Goal: Task Accomplishment & Management: Manage account settings

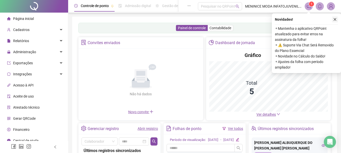
click at [335, 18] on icon "close" at bounding box center [335, 20] width 4 height 4
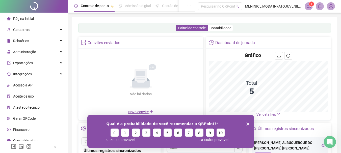
click at [247, 124] on polygon "Encerrar pesquisa" at bounding box center [247, 123] width 3 height 3
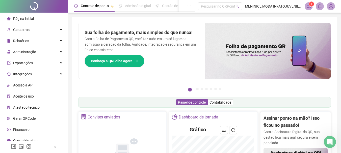
scroll to position [5, 0]
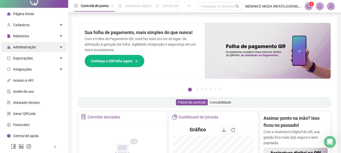
click at [43, 45] on div "Administração" at bounding box center [34, 47] width 66 height 10
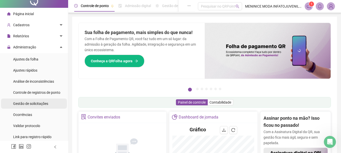
click at [40, 104] on span "Gestão de solicitações" at bounding box center [30, 104] width 35 height 4
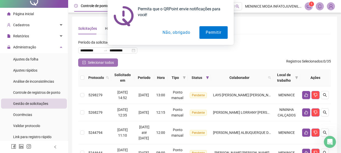
click at [107, 62] on span "Selecionar todos" at bounding box center [101, 63] width 26 height 6
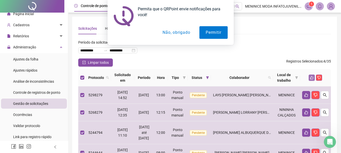
click at [313, 77] on icon "like" at bounding box center [311, 77] width 3 height 3
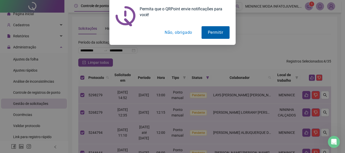
click at [217, 33] on button "Permitir" at bounding box center [215, 32] width 28 height 13
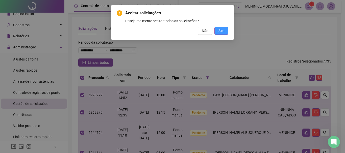
click at [227, 34] on button "Sim" at bounding box center [221, 31] width 14 height 8
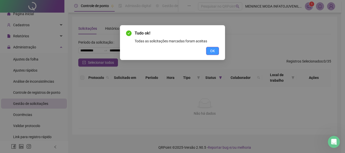
click at [212, 52] on span "OK" at bounding box center [212, 51] width 5 height 6
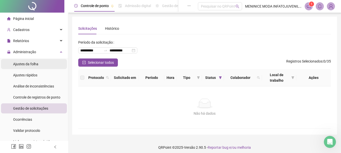
click at [33, 66] on span "Ajustes da folha" at bounding box center [25, 64] width 25 height 4
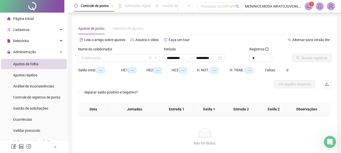
type input "**********"
click at [123, 59] on input "search" at bounding box center [116, 58] width 71 height 8
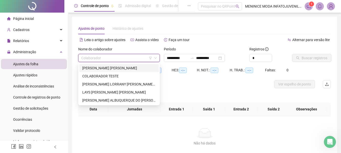
click at [114, 68] on div "[PERSON_NAME] [PERSON_NAME]" at bounding box center [118, 68] width 73 height 6
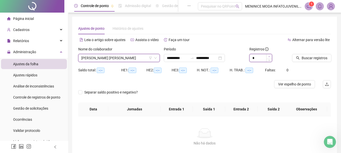
type input "*"
click at [270, 56] on span "Increase Value" at bounding box center [269, 56] width 6 height 5
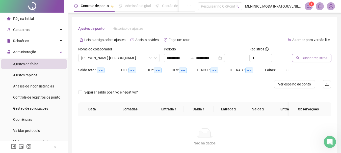
click at [296, 58] on button "Buscar registros" at bounding box center [311, 58] width 39 height 8
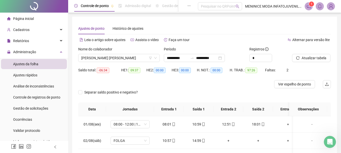
scroll to position [50, 0]
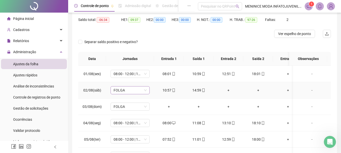
click at [133, 92] on span "FOLGA" at bounding box center [130, 91] width 33 height 8
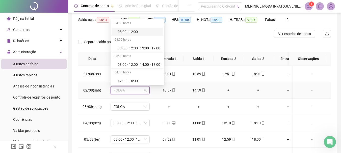
click at [141, 31] on div "08:00 - 12:00" at bounding box center [139, 32] width 43 height 6
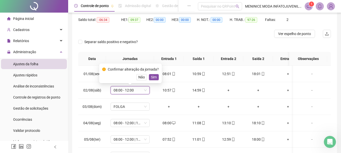
click at [181, 36] on div at bounding box center [172, 34] width 189 height 8
click at [154, 79] on span "Sim" at bounding box center [154, 77] width 6 height 6
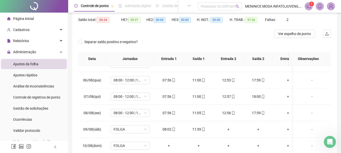
scroll to position [101, 0]
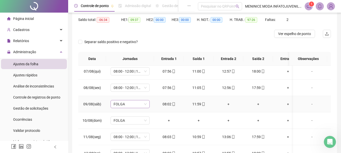
click at [138, 102] on span "FOLGA" at bounding box center [130, 104] width 33 height 8
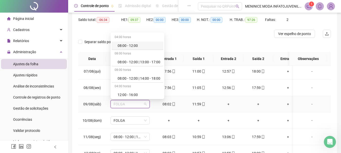
click at [145, 45] on div "08:00 - 12:00" at bounding box center [139, 46] width 43 height 6
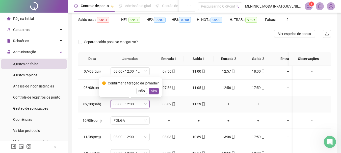
click at [153, 91] on span "Sim" at bounding box center [154, 91] width 6 height 6
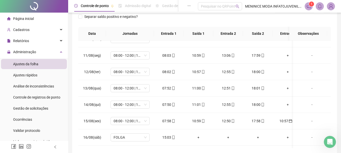
scroll to position [0, 0]
click at [284, 123] on div "10:57" at bounding box center [288, 121] width 22 height 6
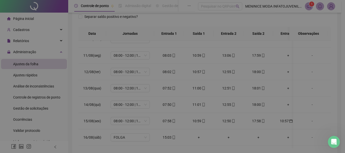
type input "**********"
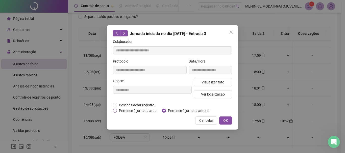
click at [148, 112] on span "Pertence à jornada atual" at bounding box center [138, 111] width 42 height 6
click at [227, 119] on span "OK" at bounding box center [225, 121] width 5 height 6
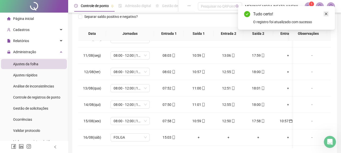
click at [327, 14] on icon "close" at bounding box center [326, 14] width 4 height 4
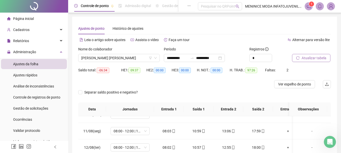
click at [314, 60] on span "Atualizar tabela" at bounding box center [314, 58] width 25 height 6
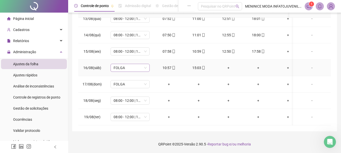
click at [144, 64] on span "FOLGA" at bounding box center [130, 68] width 33 height 8
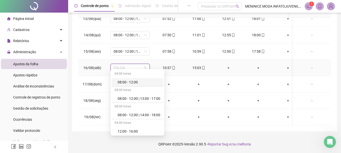
click at [143, 83] on div "08:00 - 12:00" at bounding box center [139, 82] width 43 height 6
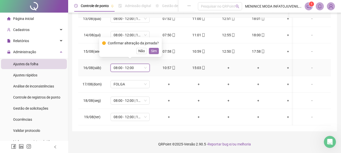
click at [151, 49] on span "Sim" at bounding box center [154, 51] width 6 height 6
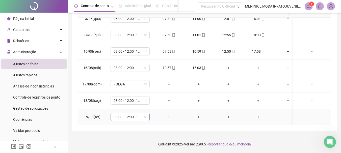
click at [144, 113] on span "08:00 - 12:00 | 13:00 - 17:00" at bounding box center [130, 117] width 33 height 8
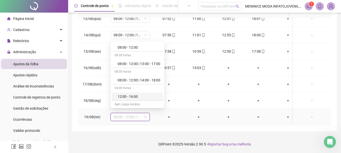
scroll to position [83, 0]
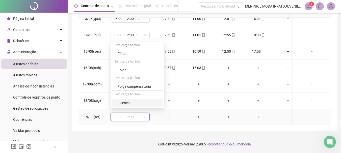
click at [128, 102] on div "Licença" at bounding box center [139, 103] width 43 height 6
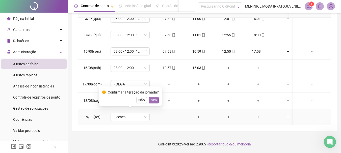
click at [156, 99] on button "Sim" at bounding box center [154, 100] width 10 height 6
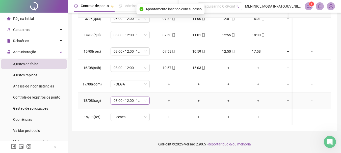
click at [146, 99] on span "08:00 - 12:00 | 13:00 - 17:00" at bounding box center [130, 101] width 33 height 8
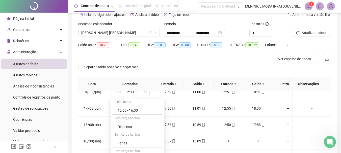
scroll to position [76, 0]
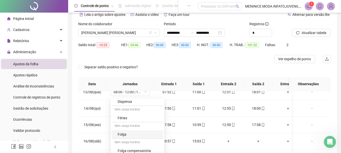
click at [126, 134] on div "Folga" at bounding box center [139, 135] width 43 height 6
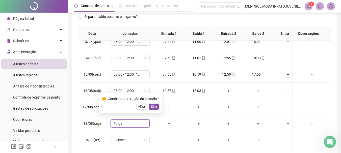
scroll to position [99, 0]
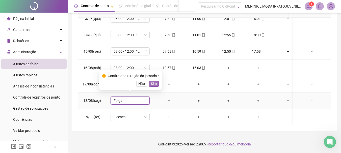
click at [155, 83] on span "Sim" at bounding box center [154, 84] width 6 height 6
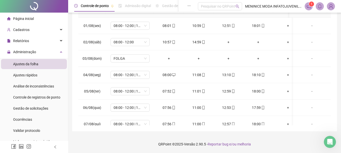
scroll to position [0, 0]
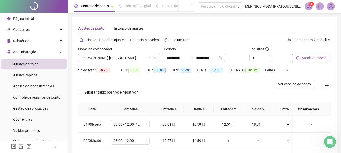
click at [303, 60] on span "Atualizar tabela" at bounding box center [314, 58] width 25 height 6
click at [116, 59] on span "[PERSON_NAME] [PERSON_NAME]" at bounding box center [118, 58] width 75 height 8
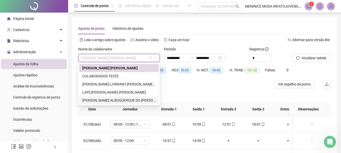
click at [109, 99] on div "[PERSON_NAME] ALBUQUERQUE DO [PERSON_NAME] [PERSON_NAME]" at bounding box center [118, 101] width 73 height 6
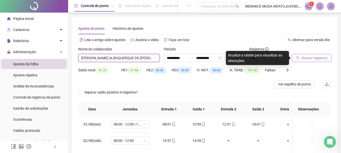
click at [313, 56] on span "Buscar registros" at bounding box center [315, 58] width 26 height 6
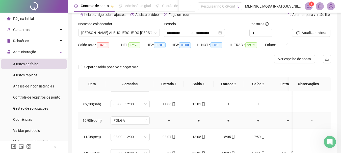
scroll to position [151, 0]
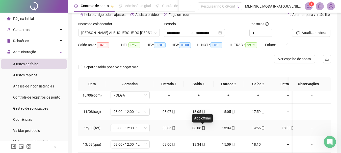
click at [203, 128] on icon "mobile" at bounding box center [204, 128] width 4 height 4
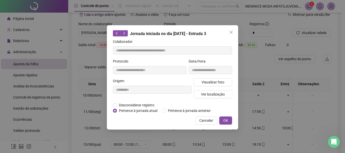
type input "**********"
click at [151, 104] on span "Desconsiderar registro" at bounding box center [136, 105] width 39 height 6
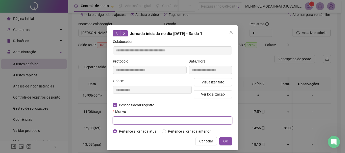
click at [149, 124] on input "text" at bounding box center [172, 121] width 119 height 8
type input "**********"
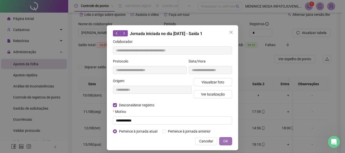
click at [223, 140] on span "OK" at bounding box center [225, 142] width 5 height 6
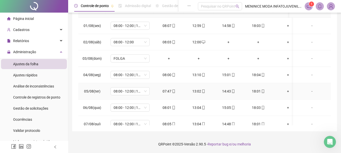
scroll to position [0, 0]
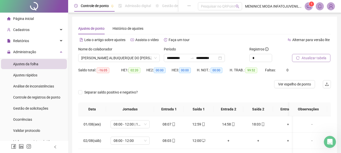
click at [309, 59] on span "Atualizar tabela" at bounding box center [314, 58] width 25 height 6
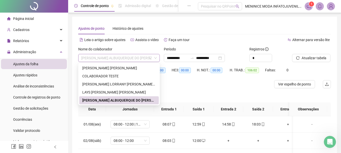
click at [107, 59] on span "[PERSON_NAME] ALBUQUERQUE DO [PERSON_NAME] [PERSON_NAME]" at bounding box center [118, 58] width 75 height 8
click at [104, 90] on div "LAYS [PERSON_NAME] [PERSON_NAME]" at bounding box center [118, 93] width 73 height 6
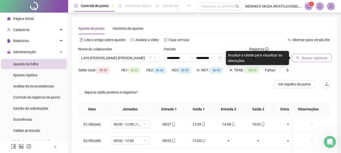
click at [322, 60] on span "Buscar registros" at bounding box center [315, 58] width 26 height 6
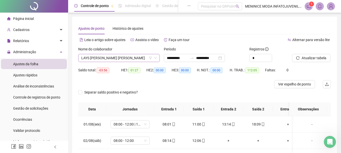
click at [144, 60] on span "LAYS [PERSON_NAME] [PERSON_NAME]" at bounding box center [118, 58] width 75 height 8
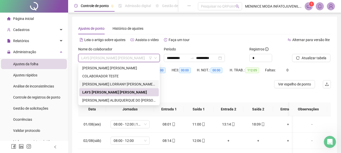
click at [125, 86] on div "[PERSON_NAME] LORRANY [PERSON_NAME] DOS [PERSON_NAME]" at bounding box center [118, 85] width 73 height 6
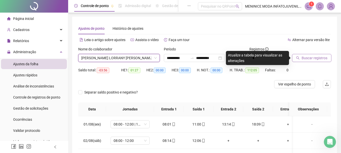
click at [319, 58] on span "Buscar registros" at bounding box center [315, 58] width 26 height 6
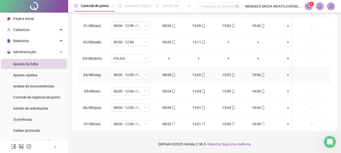
scroll to position [73, 0]
